Goal: Task Accomplishment & Management: Use online tool/utility

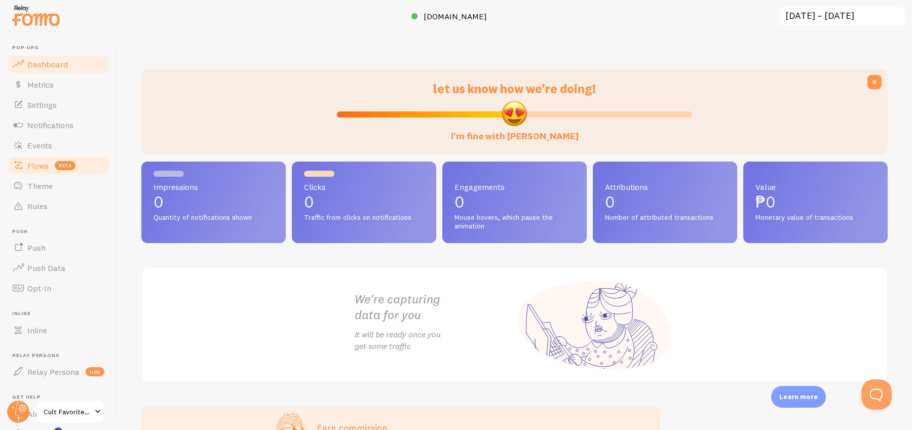
click at [56, 167] on span "beta" at bounding box center [65, 165] width 21 height 9
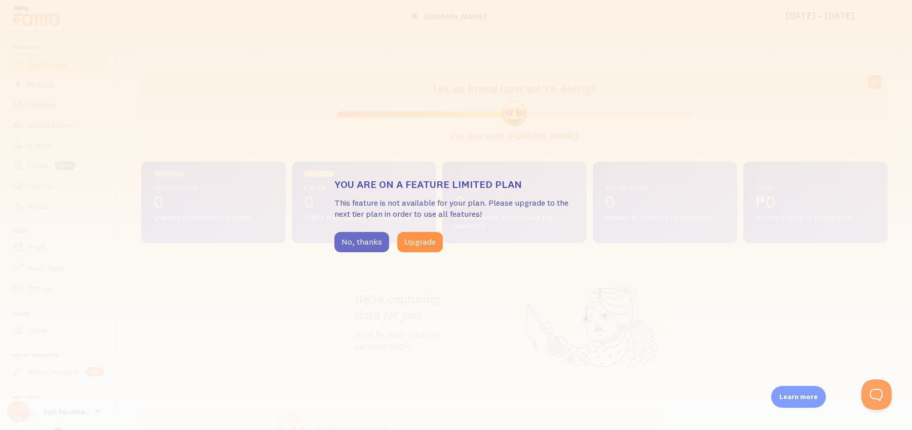
click at [366, 239] on button "No, thanks" at bounding box center [361, 242] width 55 height 20
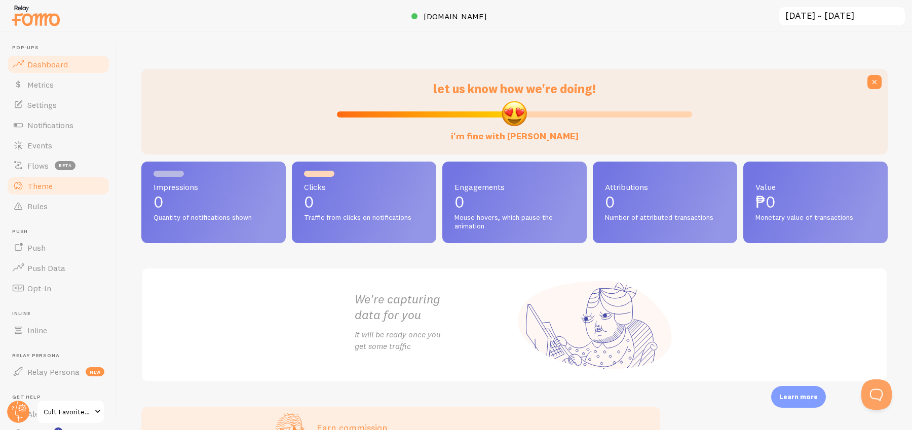
click at [80, 181] on link "Theme" at bounding box center [58, 186] width 104 height 20
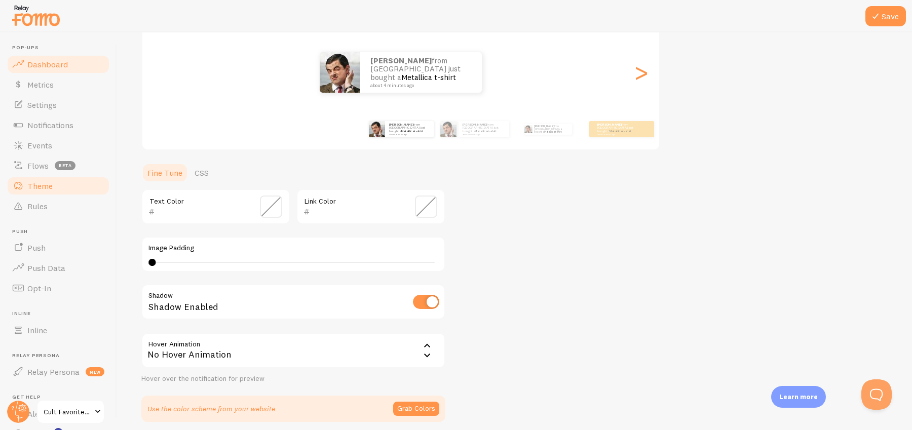
click at [74, 65] on link "Dashboard" at bounding box center [58, 64] width 104 height 20
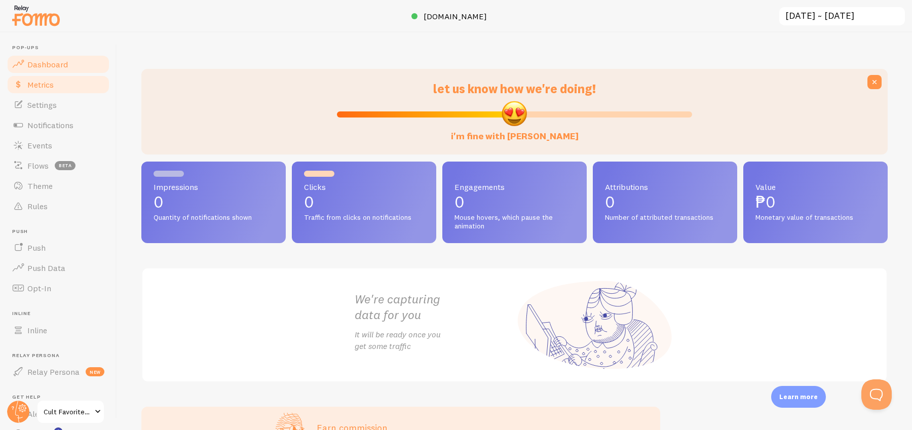
click at [71, 89] on link "Metrics" at bounding box center [58, 84] width 104 height 20
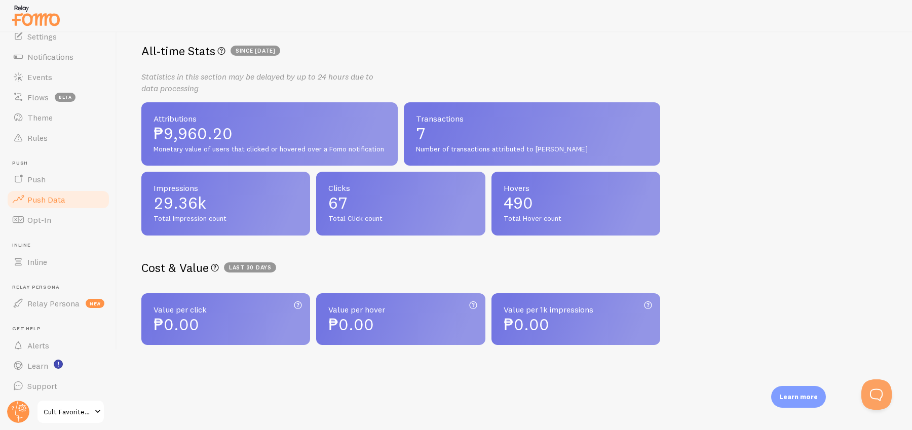
click at [63, 259] on link "Inline" at bounding box center [58, 262] width 104 height 20
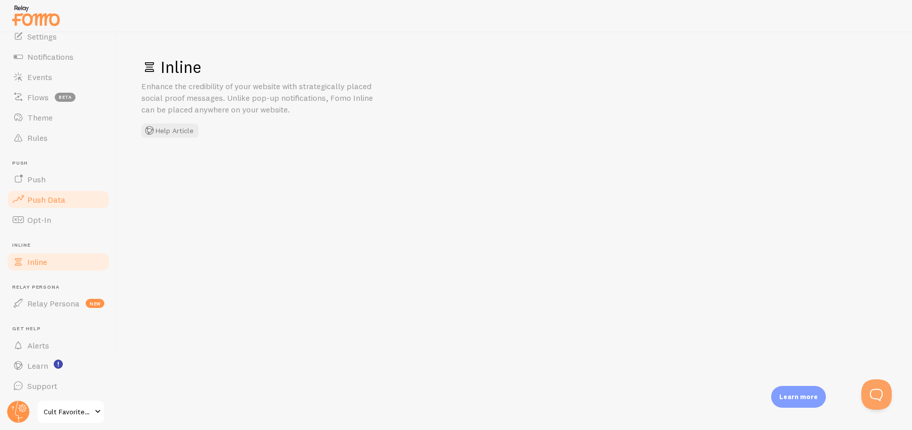
click at [63, 259] on link "Inline" at bounding box center [58, 262] width 104 height 20
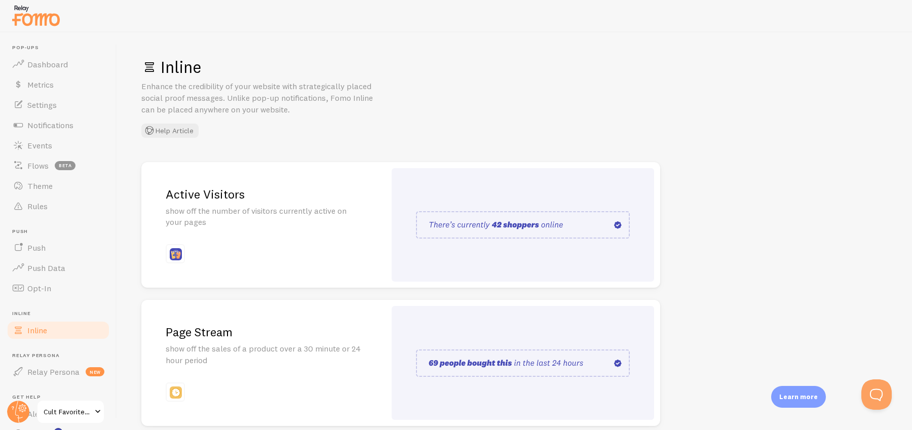
click at [83, 414] on span "Cult Favorites Unlimited Inc." at bounding box center [68, 412] width 48 height 12
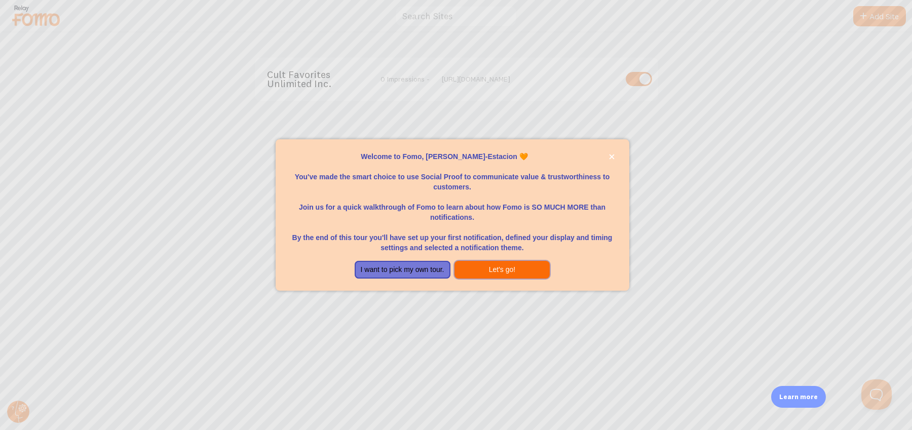
click at [459, 263] on button "Let's go!" at bounding box center [502, 270] width 96 height 18
